Goal: Information Seeking & Learning: Check status

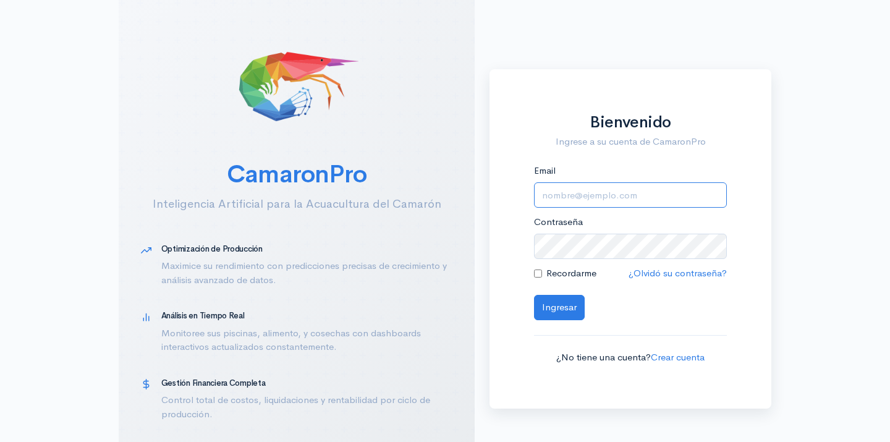
type input "[EMAIL_ADDRESS][DOMAIN_NAME]"
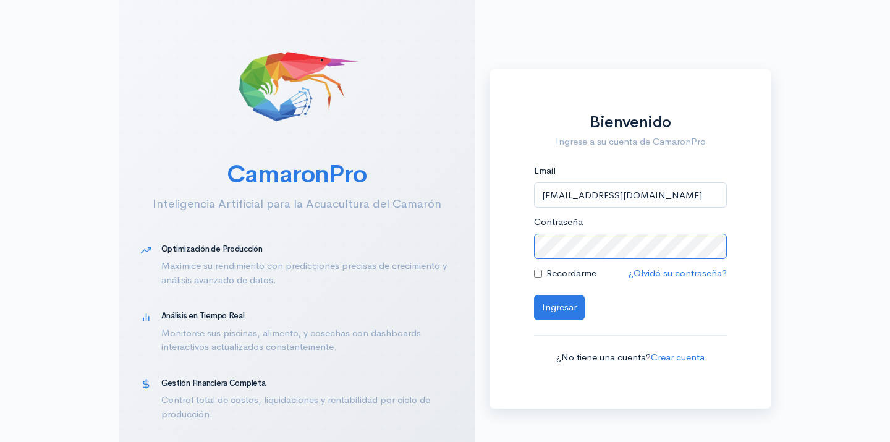
click at [559, 305] on button "Ingresar" at bounding box center [559, 307] width 51 height 25
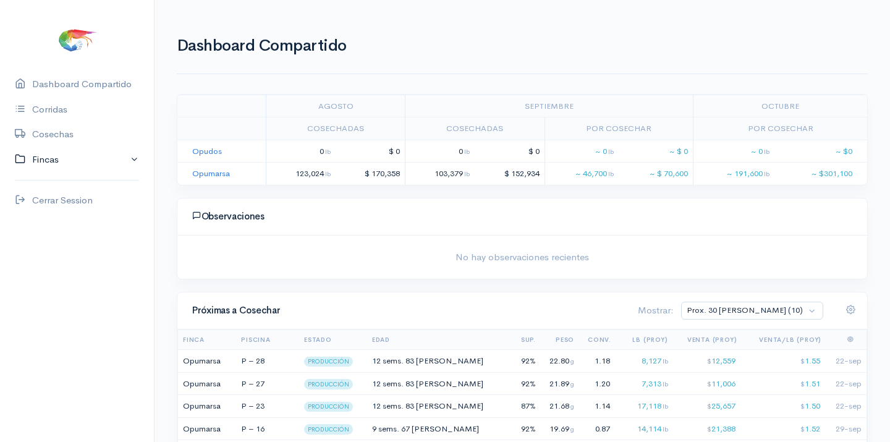
click at [48, 159] on link "Fincas" at bounding box center [77, 159] width 154 height 25
click at [64, 206] on div "Opumarsa" at bounding box center [53, 208] width 43 height 14
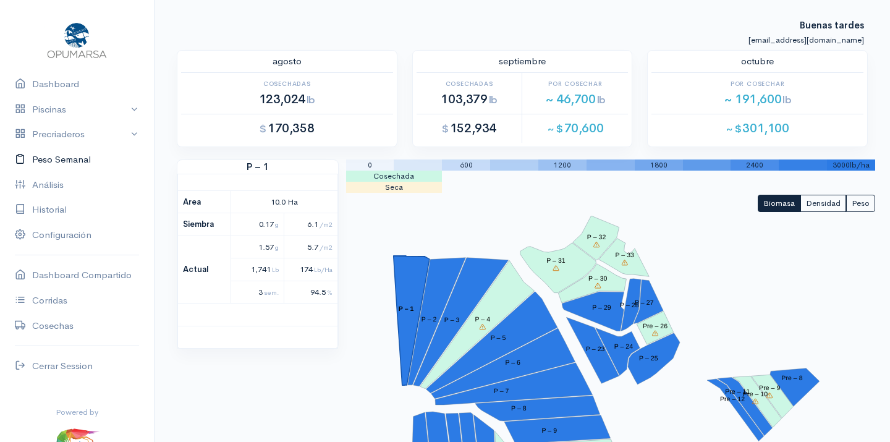
click at [72, 156] on link "Peso Semanal" at bounding box center [77, 159] width 154 height 25
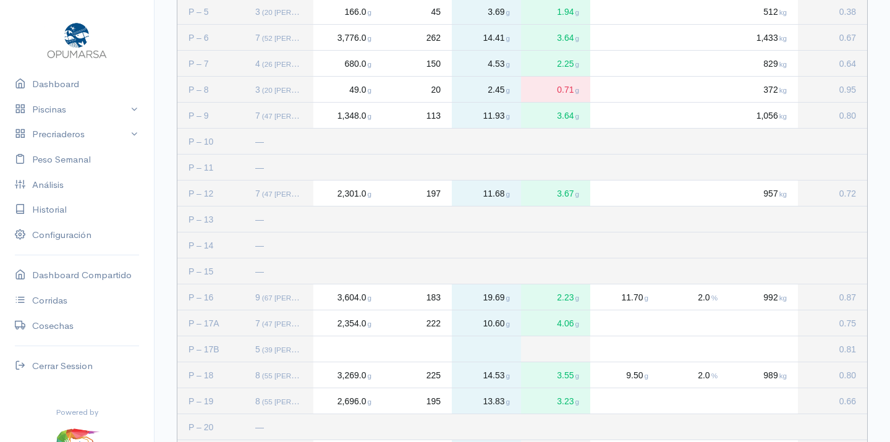
scroll to position [376, 0]
